Goal: Obtain resource: Download file/media

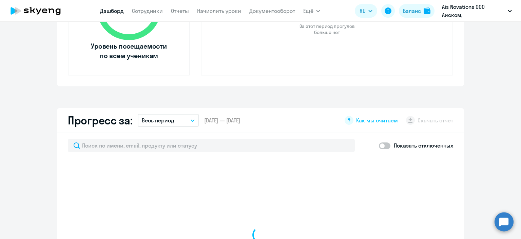
scroll to position [407, 0]
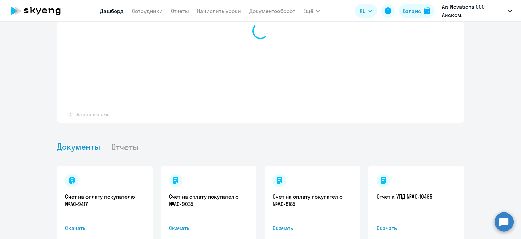
select select "30"
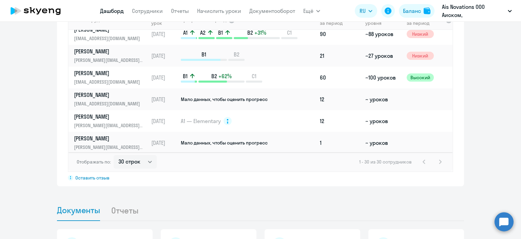
scroll to position [603, 0]
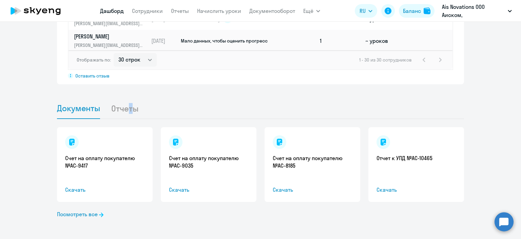
click at [127, 112] on li "Отчеты" at bounding box center [130, 108] width 38 height 21
click at [121, 109] on li "Отчеты" at bounding box center [130, 108] width 38 height 21
click at [121, 110] on li "Отчеты" at bounding box center [130, 108] width 38 height 21
click at [125, 108] on li "Отчеты" at bounding box center [130, 108] width 38 height 21
click at [126, 107] on li "Отчеты" at bounding box center [130, 108] width 38 height 21
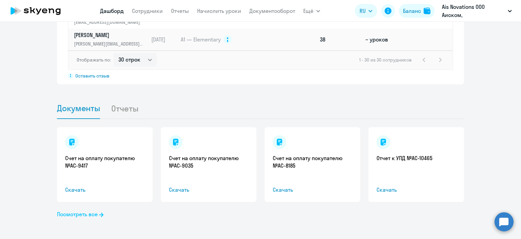
click at [83, 214] on link "Посмотреть все" at bounding box center [80, 214] width 46 height 8
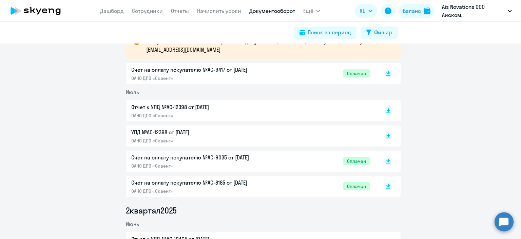
scroll to position [34, 0]
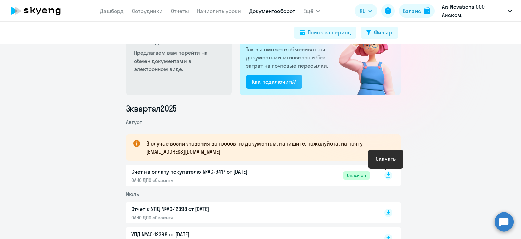
click at [387, 174] on icon at bounding box center [389, 173] width 4 height 3
